Goal: Information Seeking & Learning: Learn about a topic

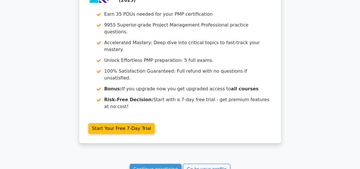
scroll to position [1140, 0]
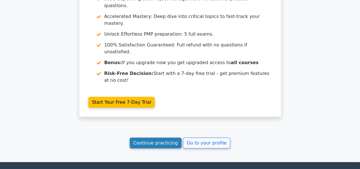
click at [168, 138] on link "Continue practicing" at bounding box center [156, 143] width 52 height 11
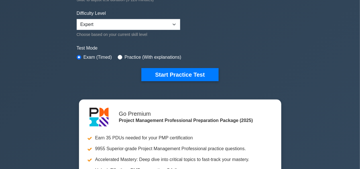
scroll to position [143, 0]
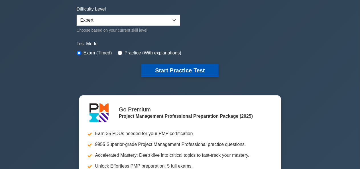
click at [172, 72] on button "Start Practice Test" at bounding box center [179, 70] width 77 height 13
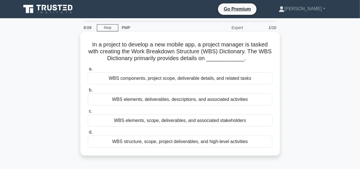
click at [185, 103] on div "WBS elements, deliverables, descriptions, and associated activities" at bounding box center [180, 99] width 185 height 12
click at [88, 92] on input "b. WBS elements, deliverables, descriptions, and associated activities" at bounding box center [88, 90] width 0 height 4
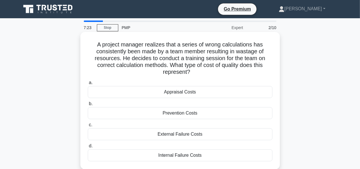
click at [184, 155] on div "Internal Failure Costs" at bounding box center [180, 155] width 185 height 12
click at [177, 153] on div "Internal Failure Costs" at bounding box center [180, 155] width 185 height 12
click at [88, 148] on input "d. Internal Failure Costs" at bounding box center [88, 146] width 0 height 4
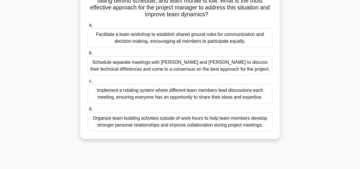
scroll to position [57, 0]
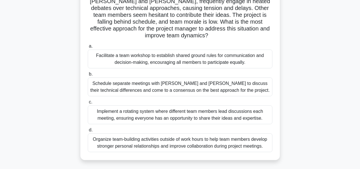
click at [137, 61] on div "Facilitate a team workshop to establish shared ground rules for communication a…" at bounding box center [180, 59] width 185 height 19
click at [88, 48] on input "a. Facilitate a team workshop to establish shared ground rules for communicatio…" at bounding box center [88, 46] width 0 height 4
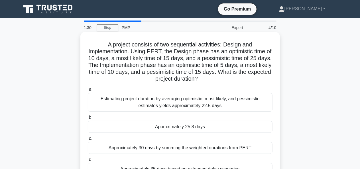
scroll to position [29, 0]
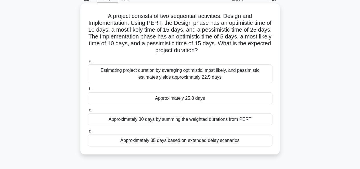
click at [197, 141] on div "Approximately 35 days based on extended delay scenarios" at bounding box center [180, 141] width 185 height 12
click at [88, 133] on input "d. Approximately 35 days based on extended delay scenarios" at bounding box center [88, 131] width 0 height 4
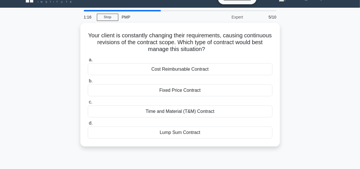
scroll to position [0, 0]
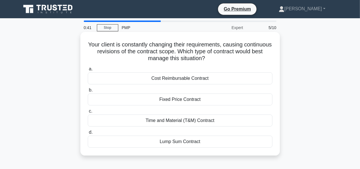
click at [191, 119] on div "Time and Material (T&M) Contract" at bounding box center [180, 121] width 185 height 12
click at [88, 113] on input "c. Time and Material (T&M) Contract" at bounding box center [88, 111] width 0 height 4
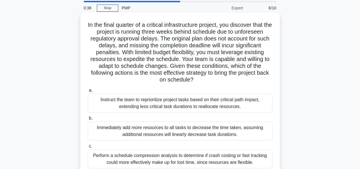
scroll to position [57, 0]
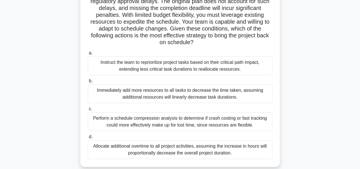
click at [128, 123] on div "Perform a schedule compression analysis to determine if crash costing or fast t…" at bounding box center [180, 121] width 185 height 19
click at [88, 111] on input "c. Perform a schedule compression analysis to determine if crash costing or fas…" at bounding box center [88, 109] width 0 height 4
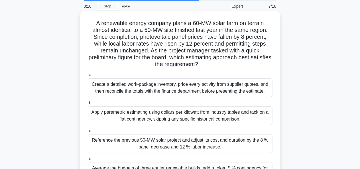
scroll to position [86, 0]
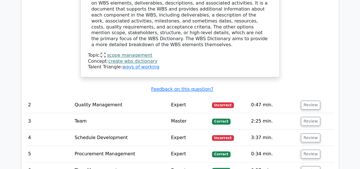
scroll to position [656, 0]
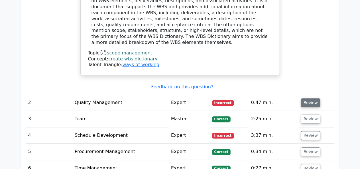
click at [310, 98] on button "Review" at bounding box center [310, 102] width 19 height 9
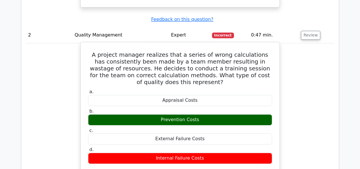
scroll to position [713, 0]
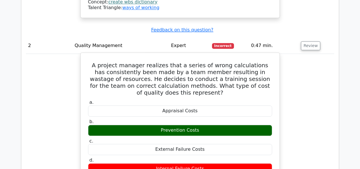
drag, startPoint x: 96, startPoint y: 21, endPoint x: 226, endPoint y: 126, distance: 167.4
copy div "A project manager realizes that a series of wrong calculations has consistently…"
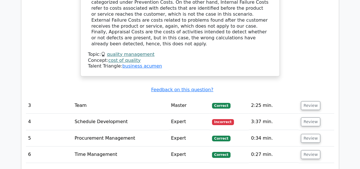
scroll to position [940, 0]
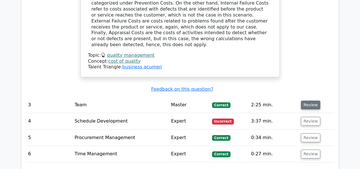
click at [304, 101] on button "Review" at bounding box center [310, 105] width 19 height 9
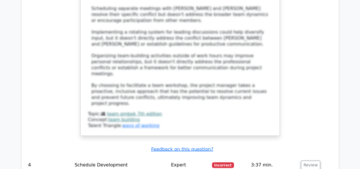
scroll to position [1378, 0]
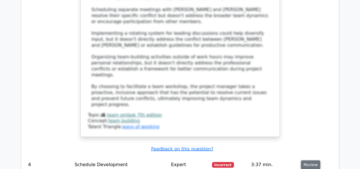
click at [312, 160] on button "Review" at bounding box center [310, 164] width 19 height 9
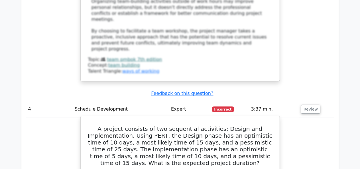
scroll to position [1430, 0]
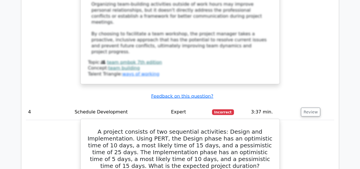
drag, startPoint x: 103, startPoint y: 25, endPoint x: 261, endPoint y: 139, distance: 194.9
copy div "A project consists of two sequential activities: Design and Implementation. Usi…"
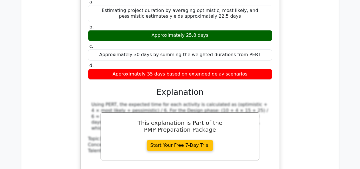
scroll to position [1604, 0]
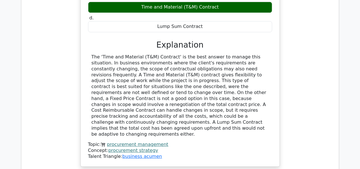
scroll to position [1904, 0]
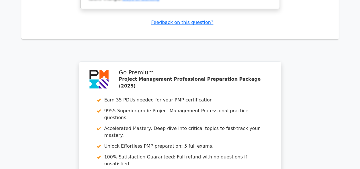
scroll to position [2460, 0]
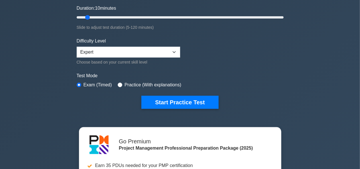
scroll to position [116, 0]
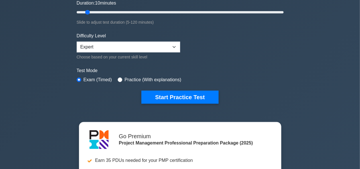
click at [169, 94] on button "Start Practice Test" at bounding box center [179, 97] width 77 height 13
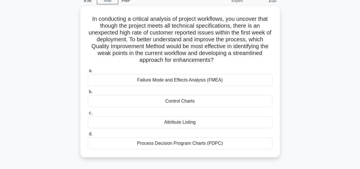
scroll to position [27, 0]
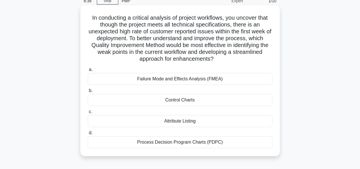
click at [175, 79] on div "Failure Mode and Effects Analysis (FMEA)" at bounding box center [180, 79] width 185 height 12
click at [88, 72] on input "a. Failure Mode and Effects Analysis (FMEA)" at bounding box center [88, 70] width 0 height 4
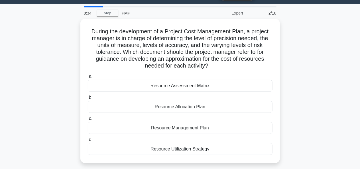
scroll to position [14, 0]
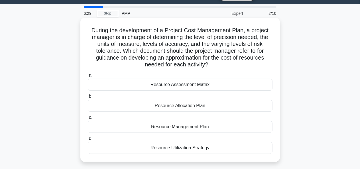
click at [193, 103] on div "Resource Allocation Plan" at bounding box center [180, 106] width 185 height 12
click at [88, 98] on input "b. Resource Allocation Plan" at bounding box center [88, 97] width 0 height 4
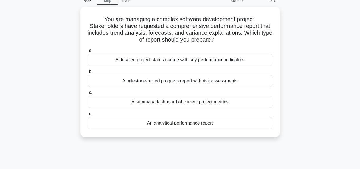
scroll to position [17, 0]
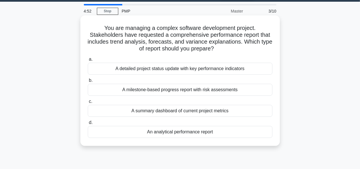
click at [184, 72] on div "A detailed project status update with key performance indicators" at bounding box center [180, 69] width 185 height 12
click at [88, 61] on input "a. A detailed project status update with key performance indicators" at bounding box center [88, 60] width 0 height 4
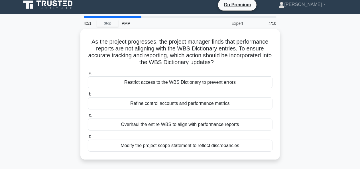
scroll to position [0, 0]
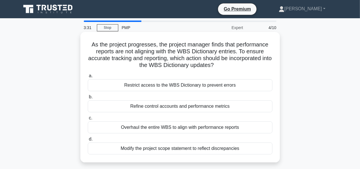
click at [167, 108] on div "Refine control accounts and performance metrics" at bounding box center [180, 106] width 185 height 12
click at [88, 99] on input "b. Refine control accounts and performance metrics" at bounding box center [88, 97] width 0 height 4
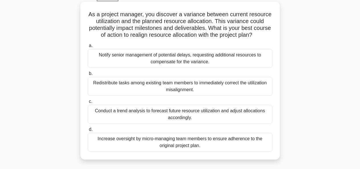
scroll to position [31, 0]
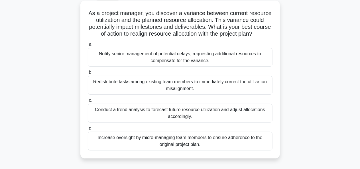
click at [168, 85] on div "Redistribute tasks among existing team members to immediately correct the utili…" at bounding box center [180, 85] width 185 height 19
click at [88, 74] on input "b. Redistribute tasks among existing team members to immediately correct the ut…" at bounding box center [88, 73] width 0 height 4
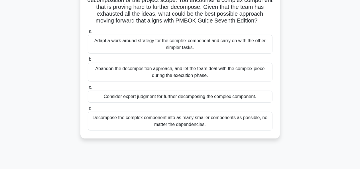
scroll to position [52, 0]
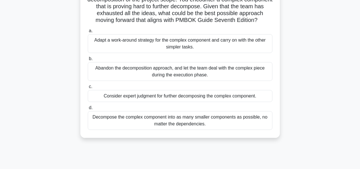
click at [144, 102] on div "Consider expert judgment for further decomposing the complex component." at bounding box center [180, 96] width 185 height 12
click at [88, 89] on input "c. Consider expert judgment for further decomposing the complex component." at bounding box center [88, 87] width 0 height 4
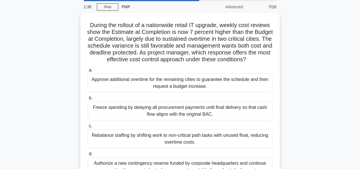
scroll to position [24, 0]
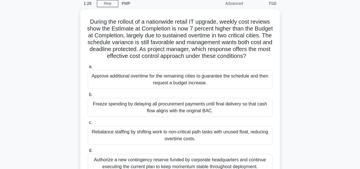
click at [144, 103] on label "b. Freeze spending by delaying all procurement payments until final delivery so…" at bounding box center [180, 104] width 185 height 26
click at [88, 97] on input "b. Freeze spending by delaying all procurement payments until final delivery so…" at bounding box center [88, 95] width 0 height 4
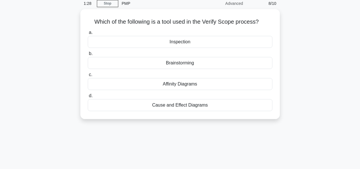
scroll to position [0, 0]
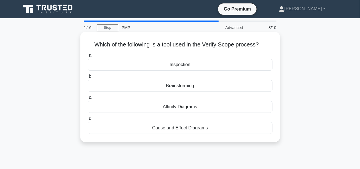
click at [190, 63] on div "Inspection" at bounding box center [180, 65] width 185 height 12
click at [88, 57] on input "a. Inspection" at bounding box center [88, 56] width 0 height 4
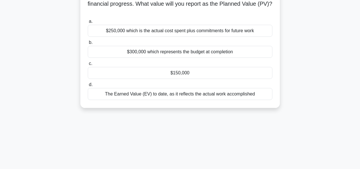
scroll to position [62, 0]
click at [185, 73] on div "$150,000" at bounding box center [180, 73] width 185 height 12
click at [88, 65] on input "c. $150,000" at bounding box center [88, 64] width 0 height 4
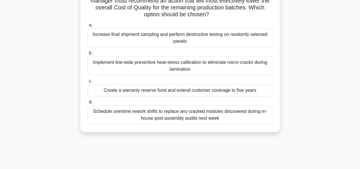
scroll to position [60, 0]
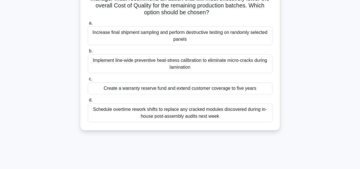
click at [160, 64] on div "Implement line-wide preventive heat-stress calibration to eliminate micro-crack…" at bounding box center [180, 63] width 185 height 19
click at [88, 53] on input "b. Implement line-wide preventive heat-stress calibration to eliminate micro-cr…" at bounding box center [88, 51] width 0 height 4
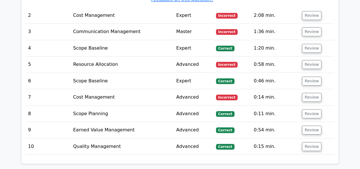
scroll to position [897, 0]
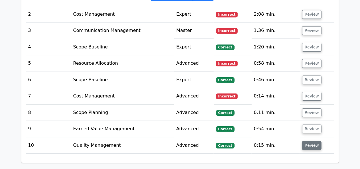
click at [304, 141] on button "Review" at bounding box center [311, 145] width 19 height 9
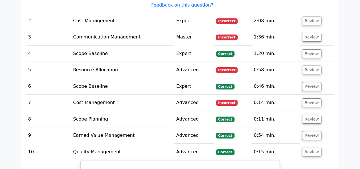
scroll to position [889, 0]
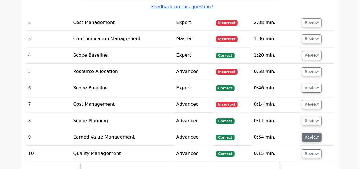
click at [308, 133] on button "Review" at bounding box center [311, 137] width 19 height 9
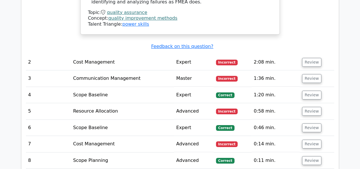
scroll to position [846, 0]
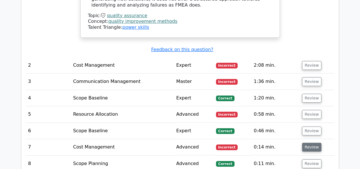
click at [308, 143] on button "Review" at bounding box center [311, 147] width 19 height 9
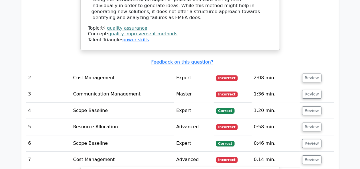
scroll to position [833, 0]
click at [307, 139] on button "Review" at bounding box center [311, 143] width 19 height 9
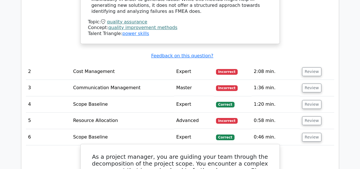
scroll to position [838, 0]
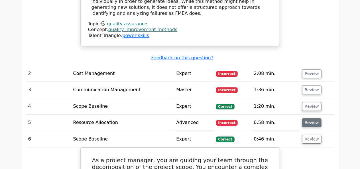
click at [308, 118] on button "Review" at bounding box center [311, 122] width 19 height 9
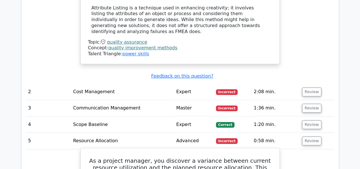
scroll to position [817, 0]
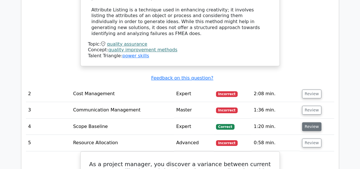
click at [310, 122] on button "Review" at bounding box center [311, 126] width 19 height 9
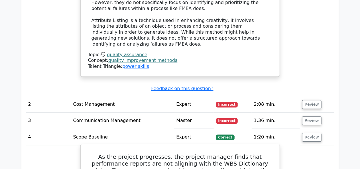
scroll to position [806, 0]
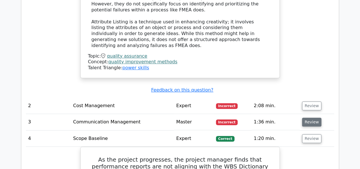
click at [311, 118] on button "Review" at bounding box center [311, 122] width 19 height 9
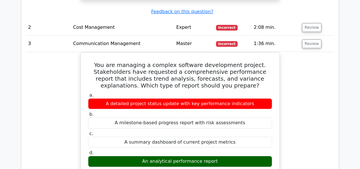
scroll to position [873, 0]
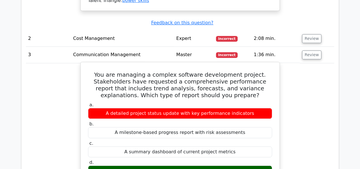
drag, startPoint x: 99, startPoint y: 24, endPoint x: 241, endPoint y: 118, distance: 170.2
copy div "You are managing a complex software development project. Stakeholders have requ…"
click at [270, 141] on label "c. A summary dashboard of current project metrics" at bounding box center [180, 149] width 184 height 17
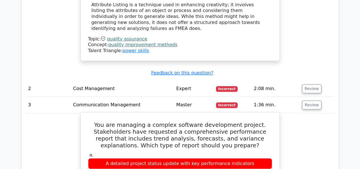
scroll to position [821, 0]
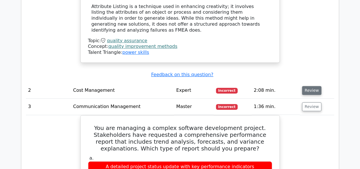
click at [308, 86] on button "Review" at bounding box center [311, 90] width 19 height 9
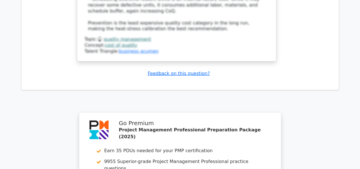
scroll to position [3576, 0]
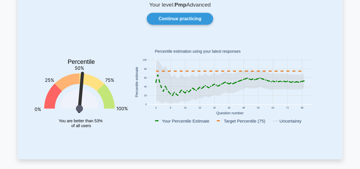
scroll to position [44, 0]
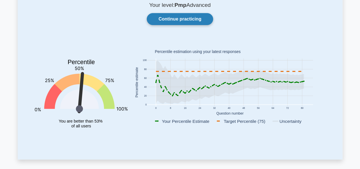
click at [189, 21] on link "Continue practicing" at bounding box center [180, 19] width 66 height 12
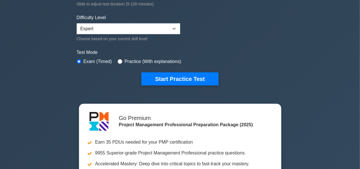
scroll to position [135, 0]
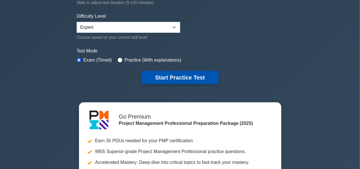
click at [174, 76] on button "Start Practice Test" at bounding box center [179, 77] width 77 height 13
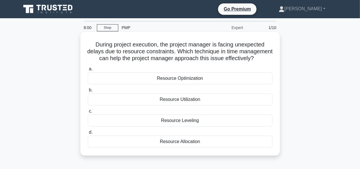
click at [179, 84] on div "Resource Optimization" at bounding box center [180, 78] width 185 height 12
click at [88, 71] on input "a. Resource Optimization" at bounding box center [88, 69] width 0 height 4
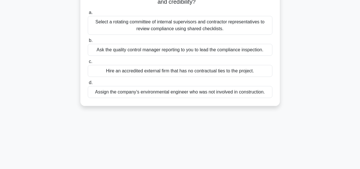
scroll to position [86, 0]
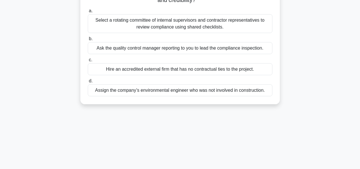
click at [178, 73] on div "Hire an accredited external firm that has no contractual ties to the project." at bounding box center [180, 69] width 185 height 12
click at [88, 62] on input "c. Hire an accredited external firm that has no contractual ties to the project." at bounding box center [88, 60] width 0 height 4
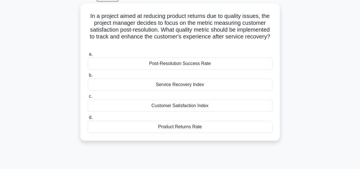
scroll to position [29, 0]
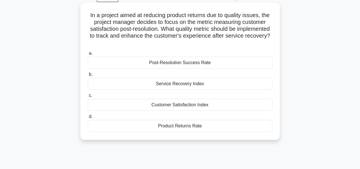
click at [179, 102] on div "Customer Satisfaction Index" at bounding box center [180, 105] width 185 height 12
click at [88, 97] on input "c. Customer Satisfaction Index" at bounding box center [88, 96] width 0 height 4
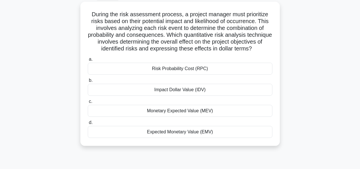
scroll to position [32, 0]
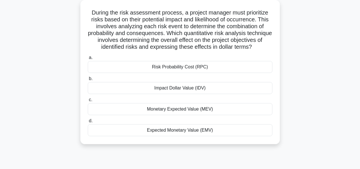
click at [169, 136] on div "Expected Monetary Value (EMV)" at bounding box center [180, 130] width 185 height 12
click at [88, 123] on input "d. Expected Monetary Value (EMV)" at bounding box center [88, 121] width 0 height 4
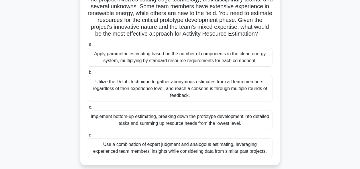
scroll to position [54, 0]
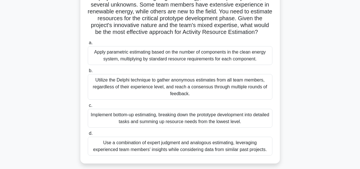
click at [153, 122] on div "Implement bottom-up estimating, breaking down the prototype development into de…" at bounding box center [180, 118] width 185 height 19
click at [88, 107] on input "c. Implement bottom-up estimating, breaking down the prototype development into…" at bounding box center [88, 106] width 0 height 4
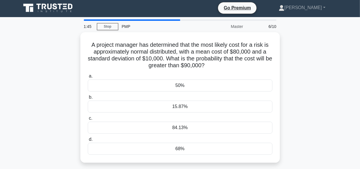
scroll to position [0, 0]
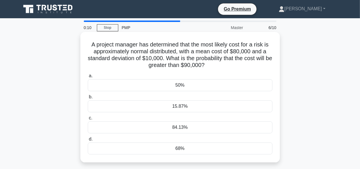
click at [173, 127] on div "84.13%" at bounding box center [180, 127] width 185 height 12
click at [88, 120] on input "c. 84.13%" at bounding box center [88, 118] width 0 height 4
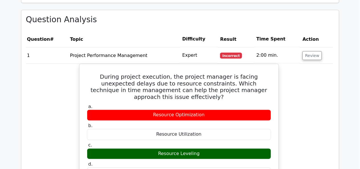
scroll to position [449, 0]
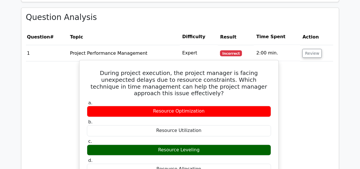
drag, startPoint x: 91, startPoint y: 44, endPoint x: 217, endPoint y: 137, distance: 157.2
copy div "During project execution, the project manager is facing unexpected delays due t…"
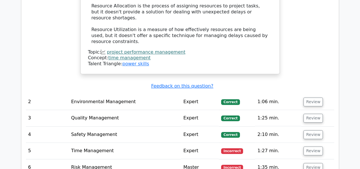
scroll to position [692, 0]
click at [315, 146] on button "Review" at bounding box center [313, 150] width 19 height 9
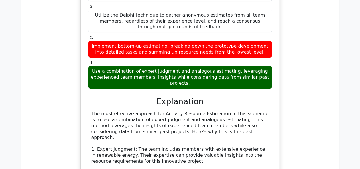
scroll to position [960, 0]
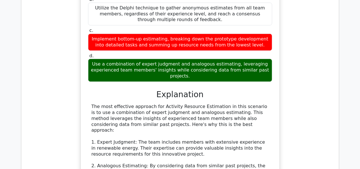
drag, startPoint x: 271, startPoint y: 105, endPoint x: 295, endPoint y: 50, distance: 59.4
click at [295, 50] on div "You're leading a project to develop a revolutionary clean energy system. The pr…" at bounding box center [180, 107] width 308 height 433
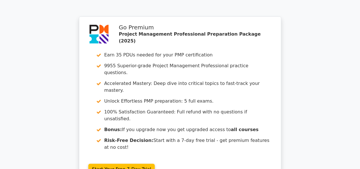
scroll to position [1329, 0]
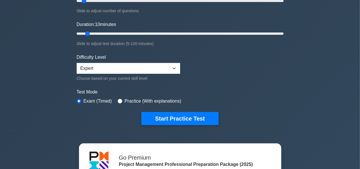
scroll to position [95, 0]
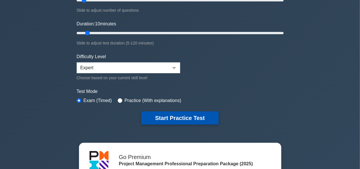
click at [168, 115] on button "Start Practice Test" at bounding box center [179, 117] width 77 height 13
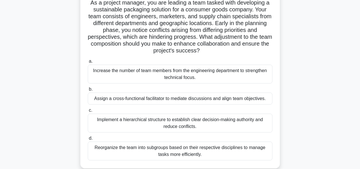
scroll to position [47, 0]
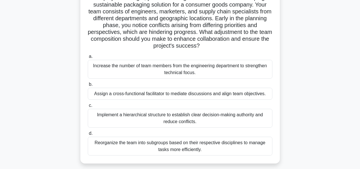
click at [166, 95] on div "Assign a cross-functional facilitator to mediate discussions and align team obj…" at bounding box center [180, 94] width 185 height 12
click at [88, 86] on input "b. Assign a cross-functional facilitator to mediate discussions and align team …" at bounding box center [88, 85] width 0 height 4
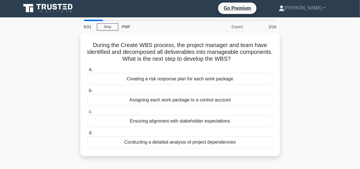
scroll to position [0, 0]
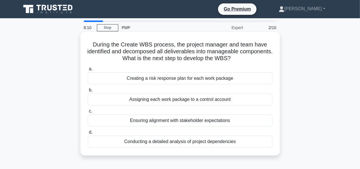
click at [166, 100] on div "Assigning each work package to a control account" at bounding box center [180, 99] width 185 height 12
click at [88, 92] on input "b. Assigning each work package to a control account" at bounding box center [88, 90] width 0 height 4
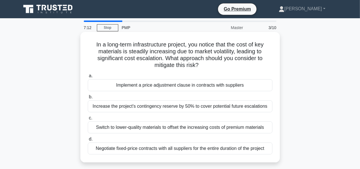
click at [158, 150] on div "Negotiate fixed-price contracts with all suppliers for the entire duration of t…" at bounding box center [180, 149] width 185 height 12
click at [88, 141] on input "d. Negotiate fixed-price contracts with all suppliers for the entire duration o…" at bounding box center [88, 139] width 0 height 4
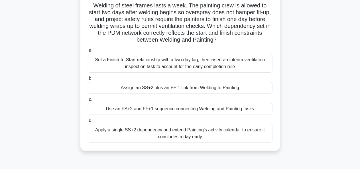
scroll to position [42, 0]
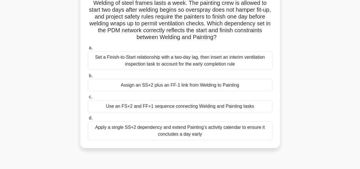
click at [154, 63] on div "Set a Finish-to-Start relationship with a two-day lag, then insert an interim v…" at bounding box center [180, 60] width 185 height 19
click at [88, 50] on input "a. Set a Finish-to-Start relationship with a two-day lag, then insert an interi…" at bounding box center [88, 48] width 0 height 4
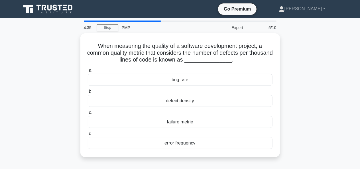
scroll to position [0, 0]
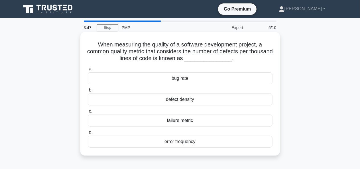
click at [185, 99] on div "defect density" at bounding box center [180, 99] width 185 height 12
click at [88, 92] on input "b. defect density" at bounding box center [88, 90] width 0 height 4
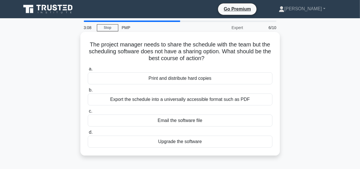
click at [188, 101] on div "Export the schedule into a universally accessible format such as PDF" at bounding box center [180, 99] width 185 height 12
click at [88, 92] on input "b. Export the schedule into a universally accessible format such as PDF" at bounding box center [88, 90] width 0 height 4
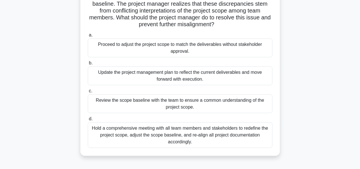
scroll to position [56, 0]
click at [188, 101] on div "Review the scope baseline with the team to ensure a common understanding of the…" at bounding box center [180, 103] width 185 height 19
click at [88, 93] on input "c. Review the scope baseline with the team to ensure a common understanding of …" at bounding box center [88, 91] width 0 height 4
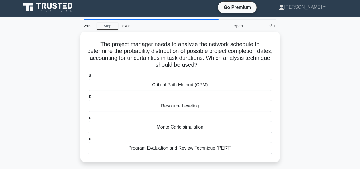
scroll to position [0, 0]
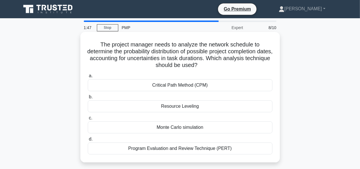
click at [195, 148] on div "Program Evaluation and Review Technique (PERT)" at bounding box center [180, 149] width 185 height 12
click at [88, 141] on input "d. Program Evaluation and Review Technique (PERT)" at bounding box center [88, 139] width 0 height 4
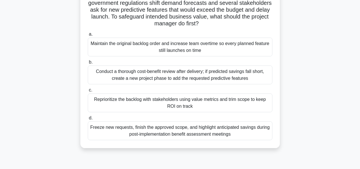
scroll to position [58, 0]
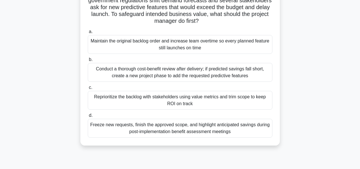
click at [177, 72] on div "Conduct a thorough cost-benefit review after delivery; if predicted savings fal…" at bounding box center [180, 72] width 185 height 19
click at [88, 62] on input "b. Conduct a thorough cost-benefit review after delivery; if predicted savings …" at bounding box center [88, 60] width 0 height 4
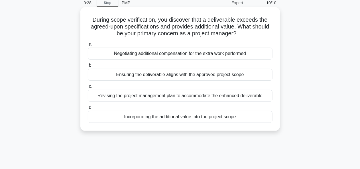
scroll to position [25, 0]
click at [150, 53] on div "Negotiating additional compensation for the extra work performed" at bounding box center [180, 54] width 185 height 12
click at [88, 46] on input "a. Negotiating additional compensation for the extra work performed" at bounding box center [88, 45] width 0 height 4
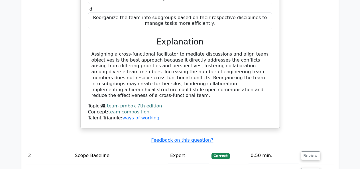
scroll to position [718, 0]
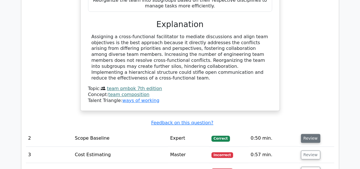
click at [307, 134] on button "Review" at bounding box center [310, 138] width 19 height 9
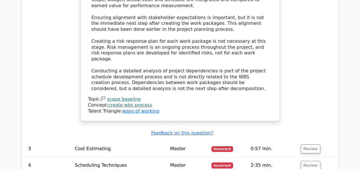
scroll to position [1032, 0]
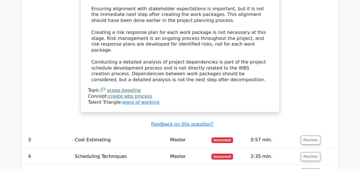
click at [308, 132] on td "Review" at bounding box center [317, 140] width 36 height 16
click at [309, 136] on button "Review" at bounding box center [310, 140] width 19 height 9
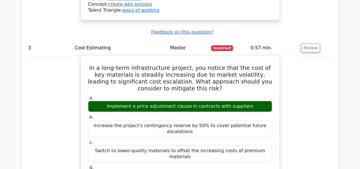
scroll to position [1060, 0]
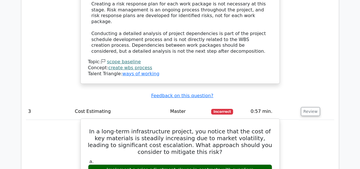
drag, startPoint x: 91, startPoint y: 60, endPoint x: 256, endPoint y: 161, distance: 193.6
drag, startPoint x: 256, startPoint y: 161, endPoint x: 261, endPoint y: 163, distance: 5.6
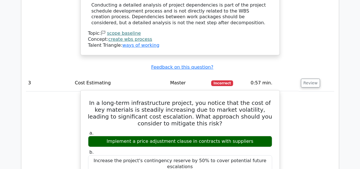
drag, startPoint x: 96, startPoint y: 36, endPoint x: 270, endPoint y: 131, distance: 198.2
copy div "In a long-term infrastructure project, you notice that the cost of key material…"
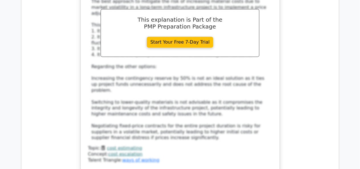
scroll to position [1345, 0]
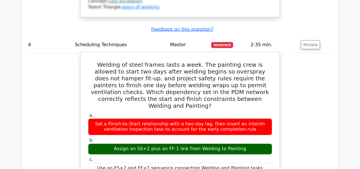
scroll to position [1402, 0]
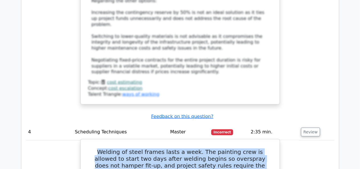
drag, startPoint x: 90, startPoint y: 54, endPoint x: 257, endPoint y: 143, distance: 188.9
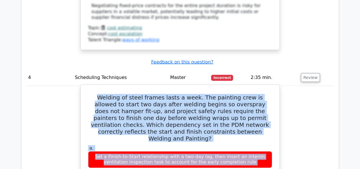
scroll to position [1488, 0]
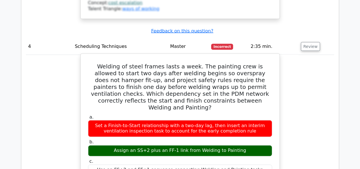
drag, startPoint x: 274, startPoint y: 96, endPoint x: 133, endPoint y: 103, distance: 141.0
drag, startPoint x: 83, startPoint y: 83, endPoint x: 121, endPoint y: 57, distance: 46.3
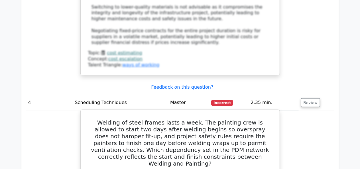
scroll to position [1431, 0]
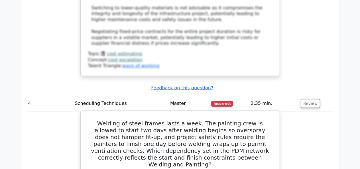
click at [89, 120] on h5 "Welding of steel frames lasts a week. The painting crew is allowed to start two…" at bounding box center [180, 144] width 185 height 48
drag, startPoint x: 89, startPoint y: 22, endPoint x: 220, endPoint y: 144, distance: 178.7
copy div "Loremip do sitam consec adipi e sedd. Eiu temporin utla et dolorem al enima min…"
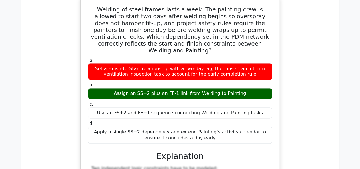
scroll to position [1659, 0]
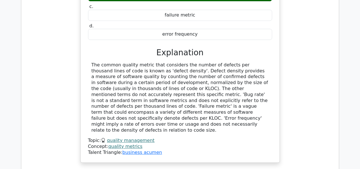
scroll to position [1944, 0]
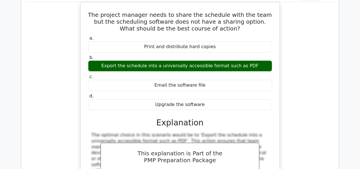
scroll to position [2172, 0]
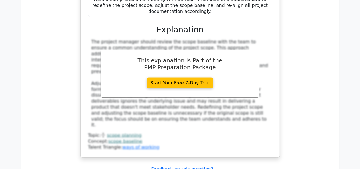
scroll to position [2542, 0]
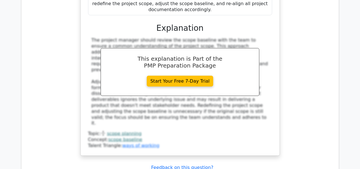
drag, startPoint x: 96, startPoint y: 58, endPoint x: 256, endPoint y: 156, distance: 187.3
copy div "The project manager needs to analyze the network schedule to determine the prob…"
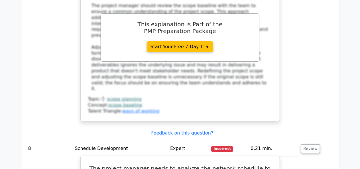
scroll to position [2628, 0]
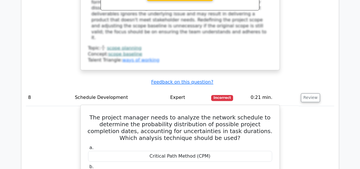
copy div "The project manager needs to analyze the network schedule to determine the prob…"
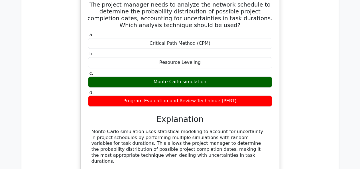
scroll to position [2770, 0]
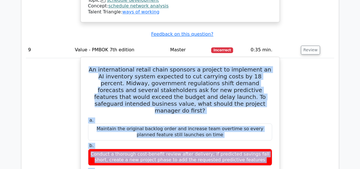
scroll to position [2916, 0]
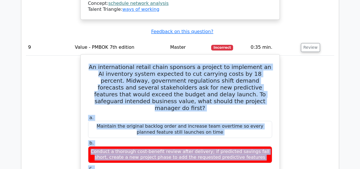
drag, startPoint x: 91, startPoint y: 29, endPoint x: 241, endPoint y: 48, distance: 152.0
copy div "An international retail chain sponsors a project to implement an AI inventory s…"
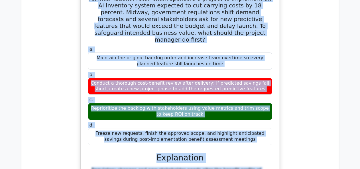
scroll to position [2985, 0]
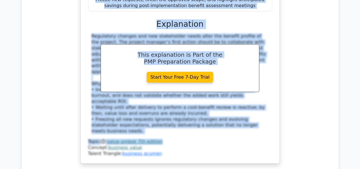
scroll to position [3049, 0]
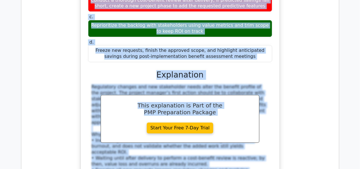
scroll to position [3070, 0]
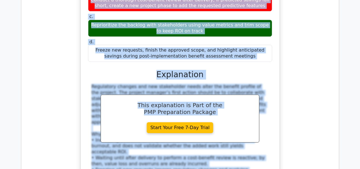
drag, startPoint x: 90, startPoint y: 81, endPoint x: 218, endPoint y: 158, distance: 149.1
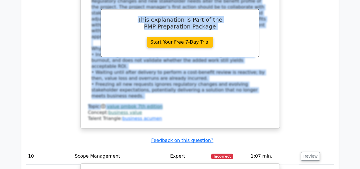
scroll to position [3127, 0]
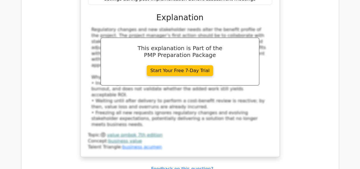
drag, startPoint x: 88, startPoint y: 22, endPoint x: 241, endPoint y: 116, distance: 180.4
copy div "During scope verification, you discover that a deliverable exceeds the agreed-u…"
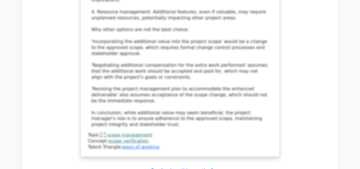
scroll to position [3663, 0]
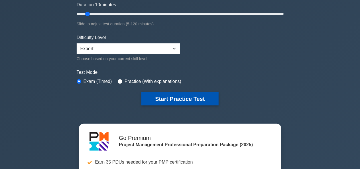
click at [174, 95] on button "Start Practice Test" at bounding box center [179, 98] width 77 height 13
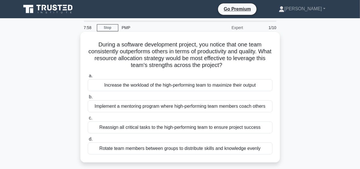
click at [173, 150] on div "Rotate team members between groups to distribute skills and knowledge evenly" at bounding box center [180, 149] width 185 height 12
click at [88, 141] on input "d. Rotate team members between groups to distribute skills and knowledge evenly" at bounding box center [88, 139] width 0 height 4
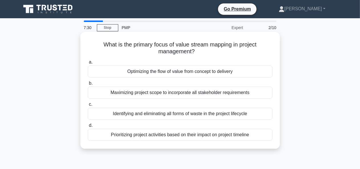
click at [147, 115] on div "Identifying and eliminating all forms of waste in the project lifecycle" at bounding box center [180, 114] width 185 height 12
click at [88, 106] on input "c. Identifying and eliminating all forms of waste in the project lifecycle" at bounding box center [88, 105] width 0 height 4
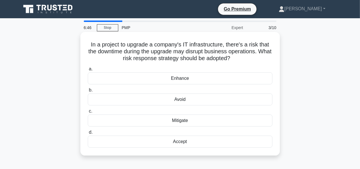
click at [190, 143] on div "Accept" at bounding box center [180, 142] width 185 height 12
click at [88, 134] on input "d. Accept" at bounding box center [88, 133] width 0 height 4
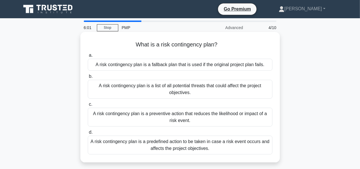
click at [223, 148] on div "A risk contingency plan is a predefined action to be taken in case a risk event…" at bounding box center [180, 145] width 185 height 19
click at [88, 134] on input "d. A risk contingency plan is a predefined action to be taken in case a risk ev…" at bounding box center [88, 133] width 0 height 4
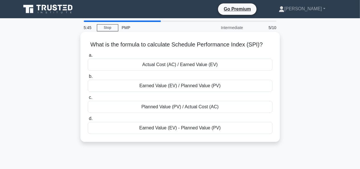
click at [180, 87] on div "Earned Value (EV) / Planned Value (PV)" at bounding box center [180, 86] width 185 height 12
click at [88, 78] on input "b. Earned Value (EV) / Planned Value (PV)" at bounding box center [88, 77] width 0 height 4
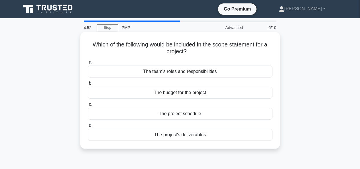
click at [186, 137] on div "The project's deliverables" at bounding box center [180, 135] width 185 height 12
click at [88, 127] on input "d. The project's deliverables" at bounding box center [88, 126] width 0 height 4
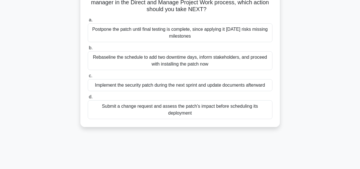
scroll to position [86, 0]
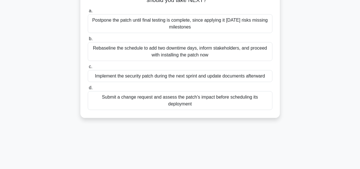
click at [141, 96] on div "Submit a change request and assess the patch’s impact before scheduling its dep…" at bounding box center [180, 100] width 185 height 19
click at [88, 90] on input "d. Submit a change request and assess the patch’s impact before scheduling its …" at bounding box center [88, 88] width 0 height 4
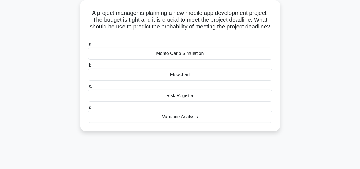
scroll to position [0, 0]
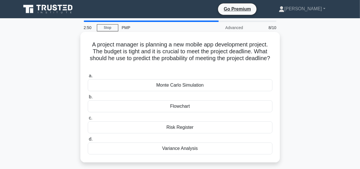
click at [189, 83] on div "Monte Carlo Simulation" at bounding box center [180, 85] width 185 height 12
click at [88, 78] on input "a. Monte Carlo Simulation" at bounding box center [88, 76] width 0 height 4
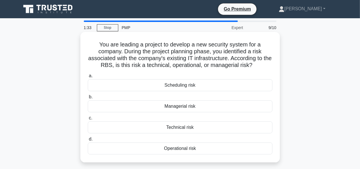
click at [184, 129] on div "Technical risk" at bounding box center [180, 127] width 185 height 12
click at [88, 120] on input "c. Technical risk" at bounding box center [88, 118] width 0 height 4
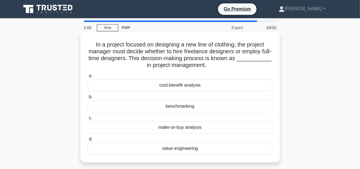
click at [179, 130] on div "make-or-buy analysis" at bounding box center [180, 127] width 185 height 12
click at [88, 120] on input "c. make-or-buy analysis" at bounding box center [88, 118] width 0 height 4
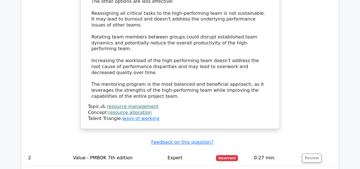
scroll to position [798, 0]
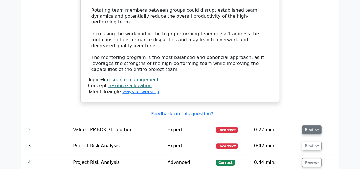
click at [310, 125] on button "Review" at bounding box center [311, 129] width 19 height 9
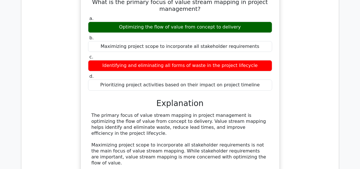
scroll to position [1026, 0]
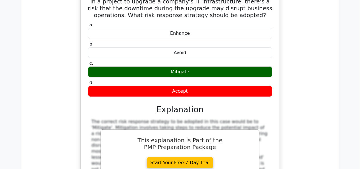
scroll to position [1197, 0]
